Goal: Task Accomplishment & Management: Use online tool/utility

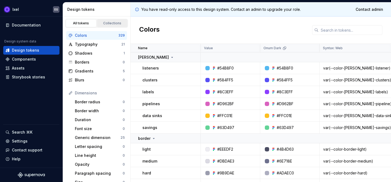
click at [112, 24] on div "Collections" at bounding box center [112, 23] width 27 height 4
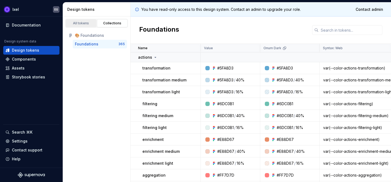
click at [83, 22] on div "All tokens" at bounding box center [81, 23] width 27 height 4
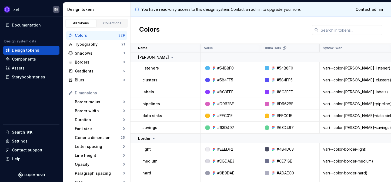
click at [152, 74] on td "clusters" at bounding box center [166, 80] width 70 height 12
click at [110, 20] on link "Collections" at bounding box center [112, 23] width 31 height 8
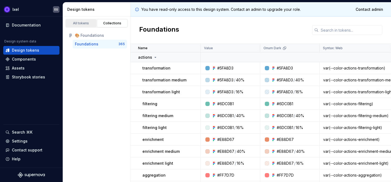
click at [85, 22] on div "All tokens" at bounding box center [81, 23] width 27 height 4
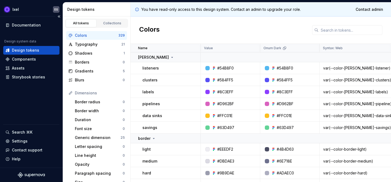
click at [24, 108] on div "Documentation Design system data Design tokens Components Assets Storybook stor…" at bounding box center [31, 91] width 63 height 151
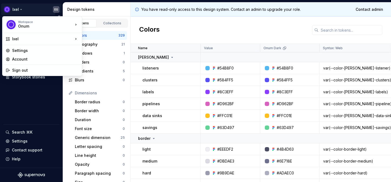
click at [57, 9] on html "Ixel EG Documentation Design system data Design tokens Components Assets Storyb…" at bounding box center [195, 91] width 391 height 182
click at [29, 60] on div "Account" at bounding box center [45, 59] width 67 height 5
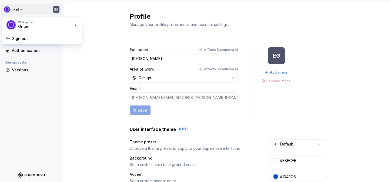
click at [57, 10] on html "Ixel EG Back Account Profile Authentication Design system Versions Profile Mana…" at bounding box center [195, 91] width 391 height 182
click at [27, 39] on div "Sign out" at bounding box center [45, 38] width 67 height 5
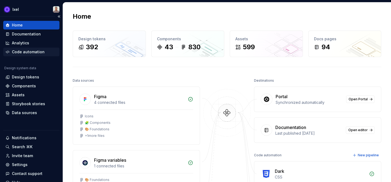
click at [32, 51] on div "Code automation" at bounding box center [28, 51] width 33 height 5
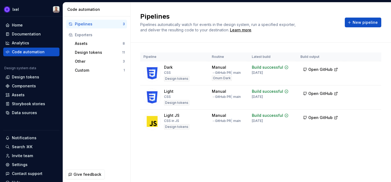
click at [222, 150] on div "Pipeline Routine Latest build Build output Dark CSS Design tokens Manual → GitH…" at bounding box center [260, 98] width 241 height 111
click at [237, 144] on div "Pipeline Routine Latest build Build output Dark CSS Design tokens Manual → GitH…" at bounding box center [260, 98] width 241 height 111
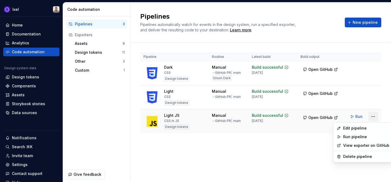
click at [373, 116] on html "Ixel Home Documentation Analytics Code automation Design system data Design tok…" at bounding box center [195, 91] width 391 height 182
click at [276, 147] on html "Ixel Home Documentation Analytics Code automation Design system data Design tok…" at bounding box center [195, 91] width 391 height 182
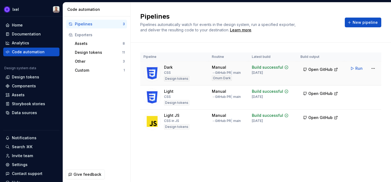
click at [374, 62] on td "Run" at bounding box center [363, 68] width 37 height 14
click at [374, 67] on html "Ixel Home Documentation Analytics Code automation Design system data Design tok…" at bounding box center [195, 91] width 391 height 182
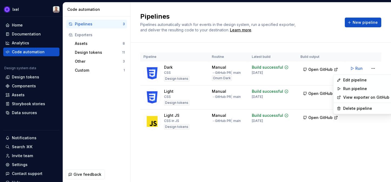
click at [350, 140] on html "Ixel Home Documentation Analytics Code automation Design system data Design tok…" at bounding box center [195, 91] width 391 height 182
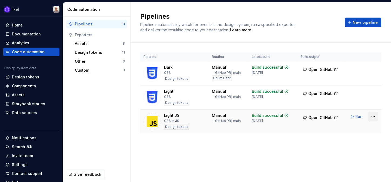
click at [371, 117] on html "Ixel Home Documentation Analytics Code automation Design system data Design tok…" at bounding box center [195, 91] width 391 height 182
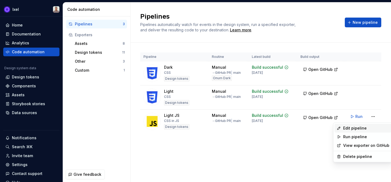
click at [362, 129] on div "Edit pipeline" at bounding box center [366, 127] width 46 height 5
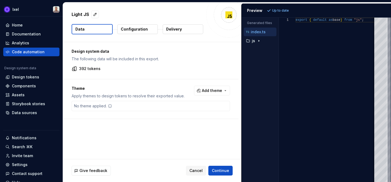
click at [142, 27] on p "Configuration" at bounding box center [134, 29] width 27 height 5
click at [179, 29] on p "Delivery" at bounding box center [174, 29] width 16 height 5
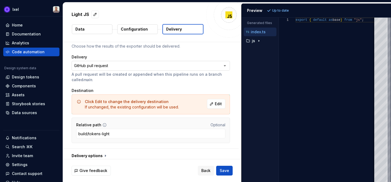
scroll to position [33, 0]
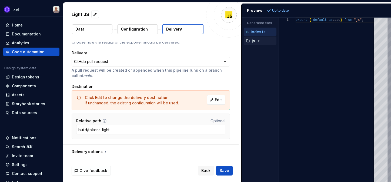
click at [258, 41] on icon "button" at bounding box center [259, 41] width 4 height 4
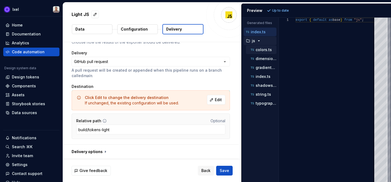
click at [261, 49] on p "colors.ts" at bounding box center [264, 50] width 16 height 4
type textarea "**********"
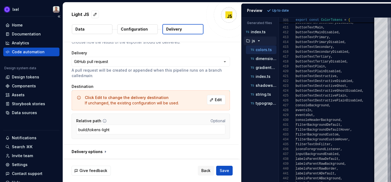
click at [40, 50] on div "Code automation" at bounding box center [28, 51] width 33 height 5
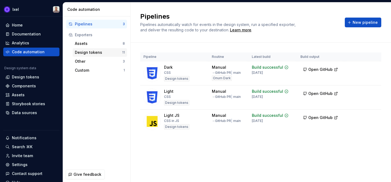
click at [95, 50] on div "Design tokens" at bounding box center [98, 52] width 47 height 5
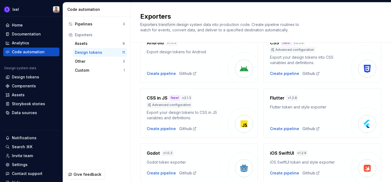
scroll to position [46, 0]
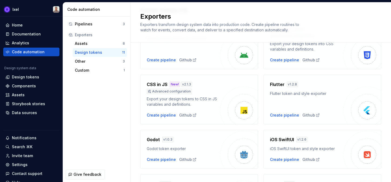
click at [91, 37] on div "Exporters" at bounding box center [100, 34] width 50 height 5
click at [90, 27] on div "Pipelines 3" at bounding box center [96, 24] width 61 height 9
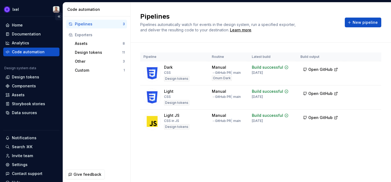
click at [60, 16] on button "Collapse sidebar" at bounding box center [59, 17] width 8 height 8
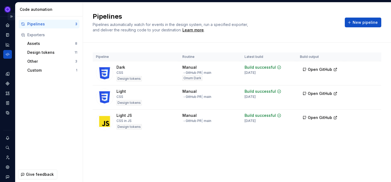
click at [11, 17] on button "Expand sidebar" at bounding box center [12, 17] width 8 height 8
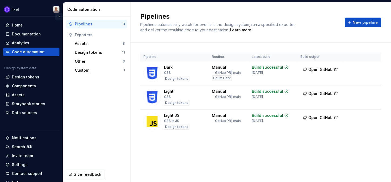
click at [60, 16] on button "Collapse sidebar" at bounding box center [59, 17] width 8 height 8
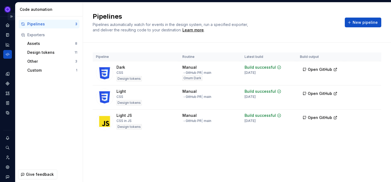
click at [11, 14] on button "Expand sidebar" at bounding box center [12, 17] width 8 height 8
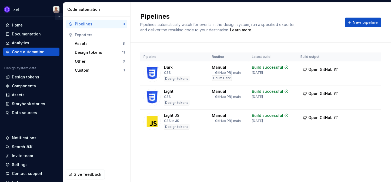
click at [58, 15] on button "Collapse sidebar" at bounding box center [59, 17] width 8 height 8
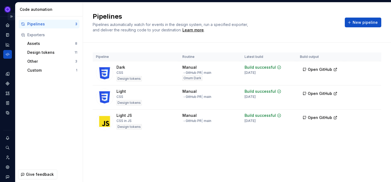
click at [11, 17] on button "Expand sidebar" at bounding box center [12, 17] width 8 height 8
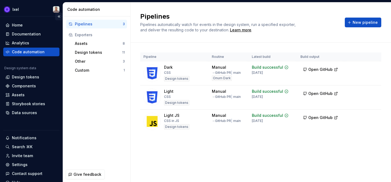
click at [60, 16] on button "Collapse sidebar" at bounding box center [59, 17] width 8 height 8
